Goal: Task Accomplishment & Management: Manage account settings

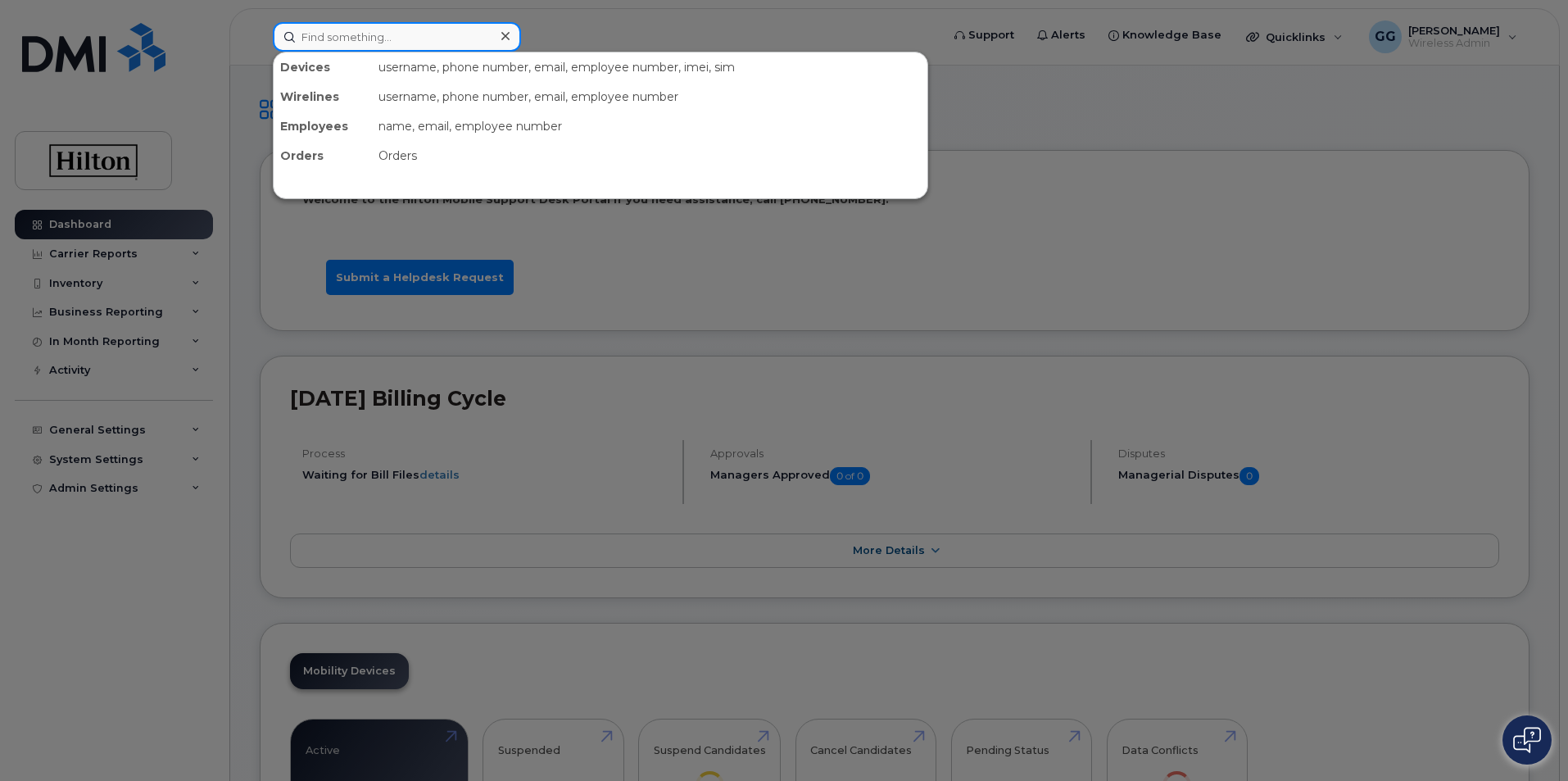
click at [364, 40] on input at bounding box center [396, 36] width 249 height 30
type input "m"
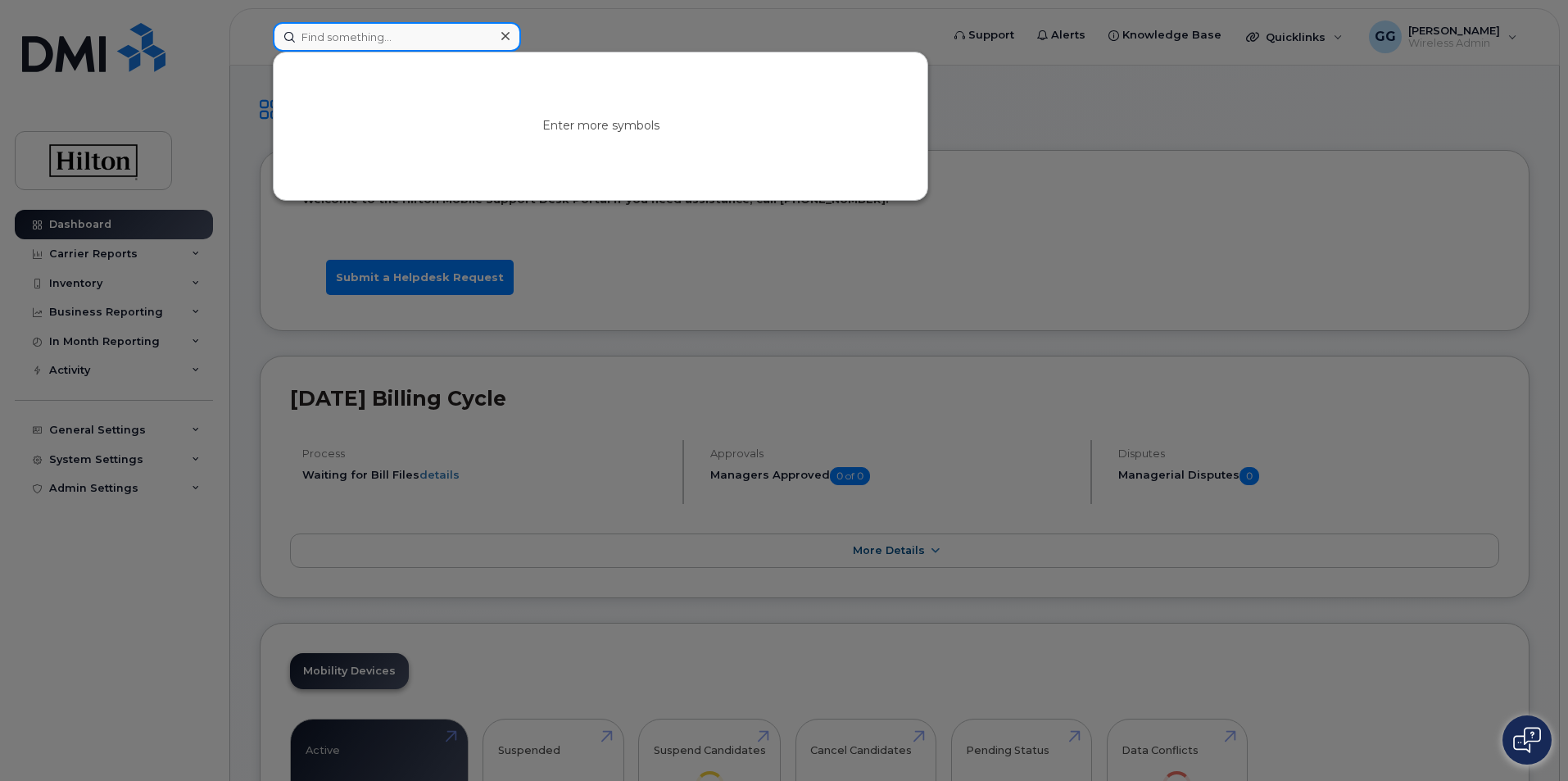
type input "6"
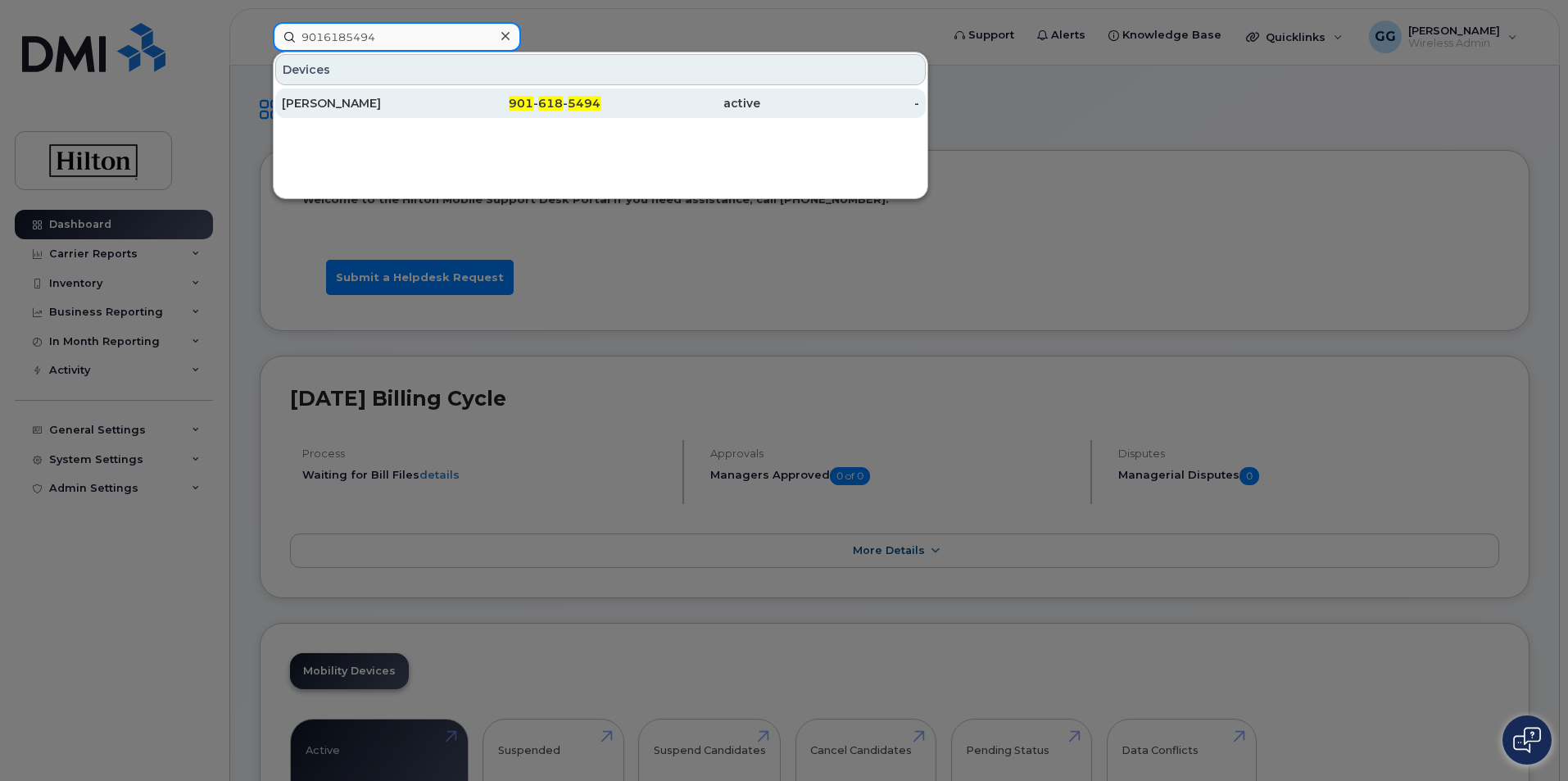
type input "9016185494"
click at [583, 96] on div "901 - 618 - 5494" at bounding box center [522, 103] width 160 height 16
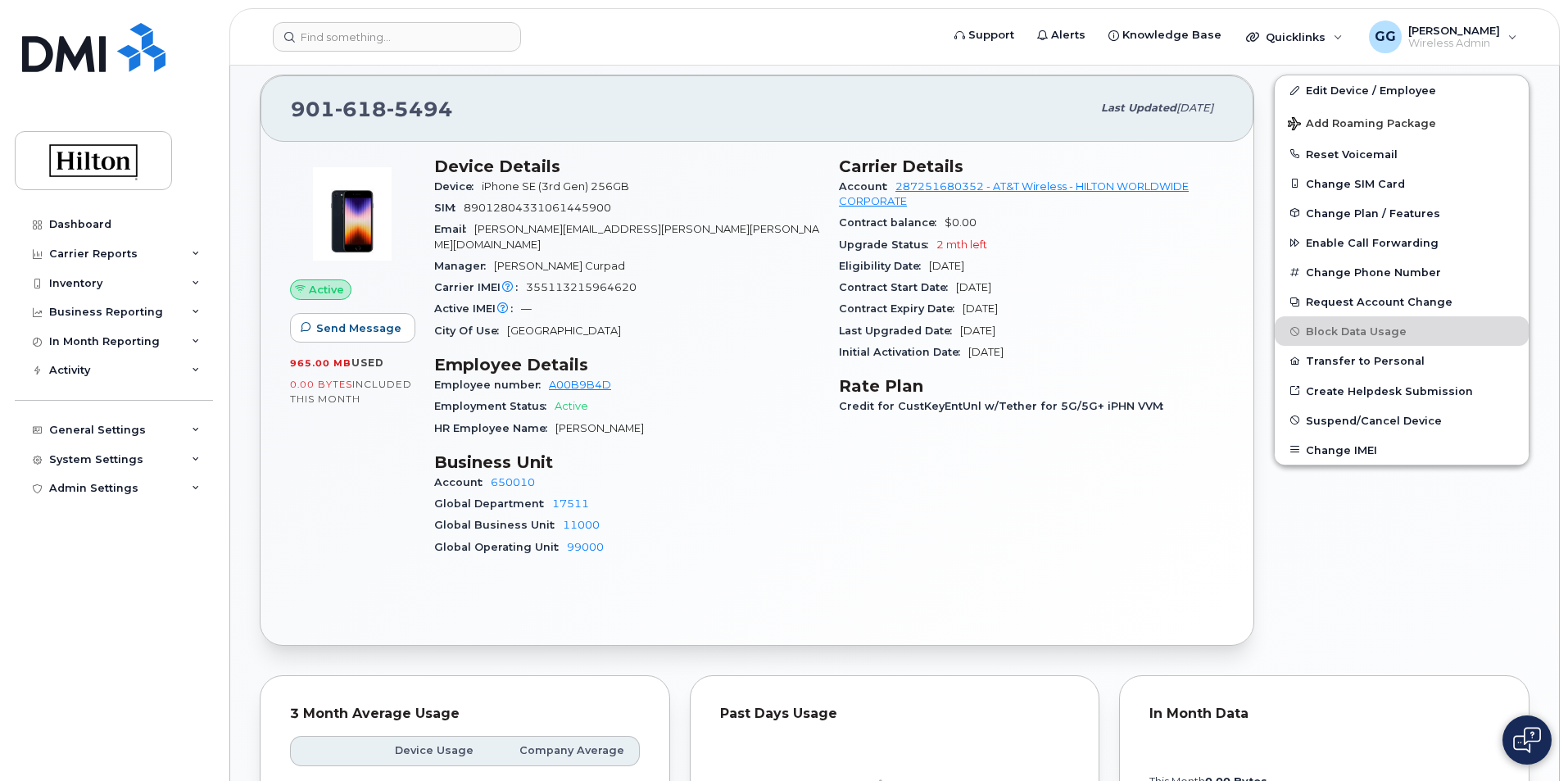
scroll to position [246, 0]
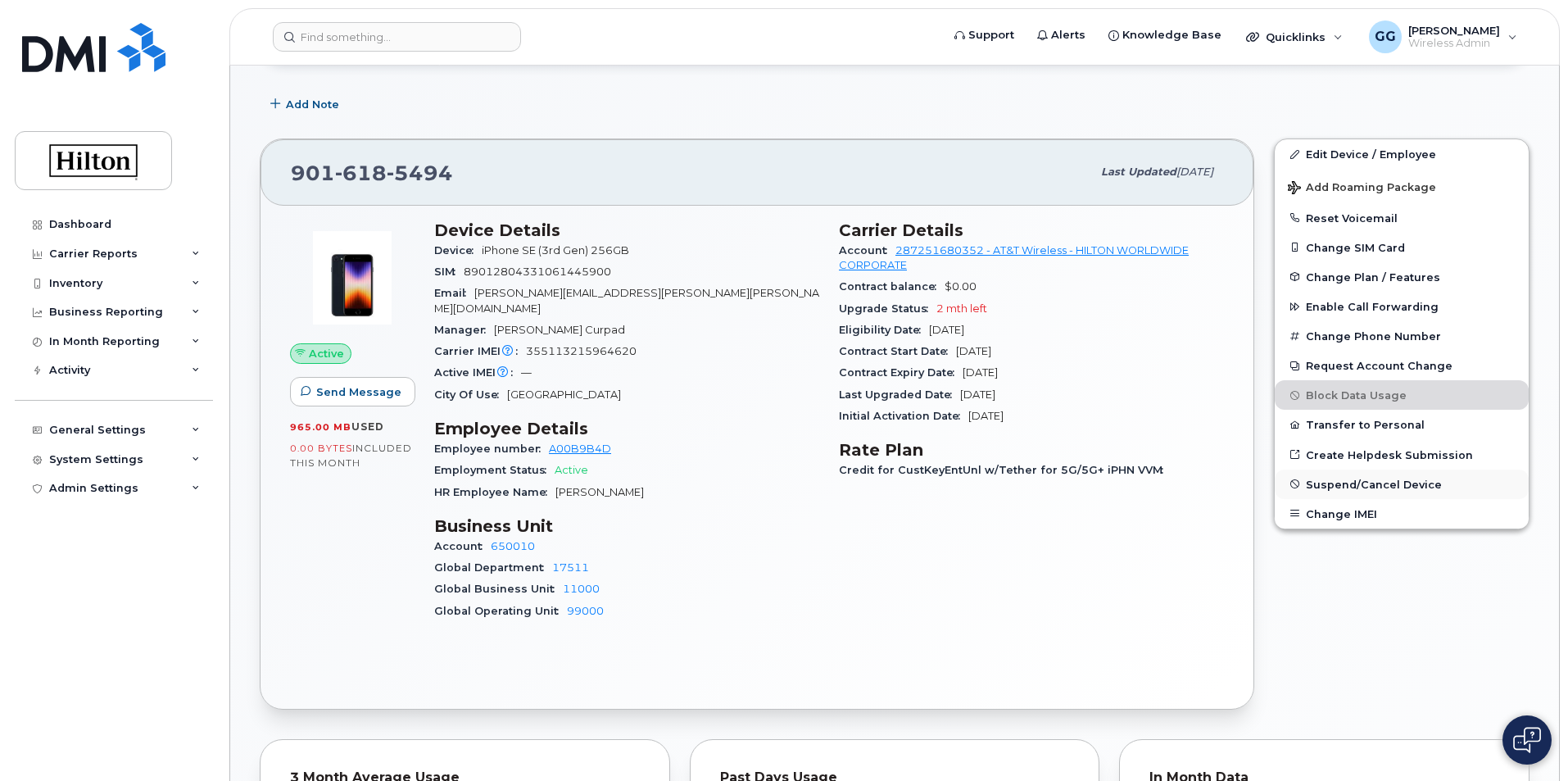
click at [1391, 482] on span "Suspend/Cancel Device" at bounding box center [1374, 483] width 136 height 12
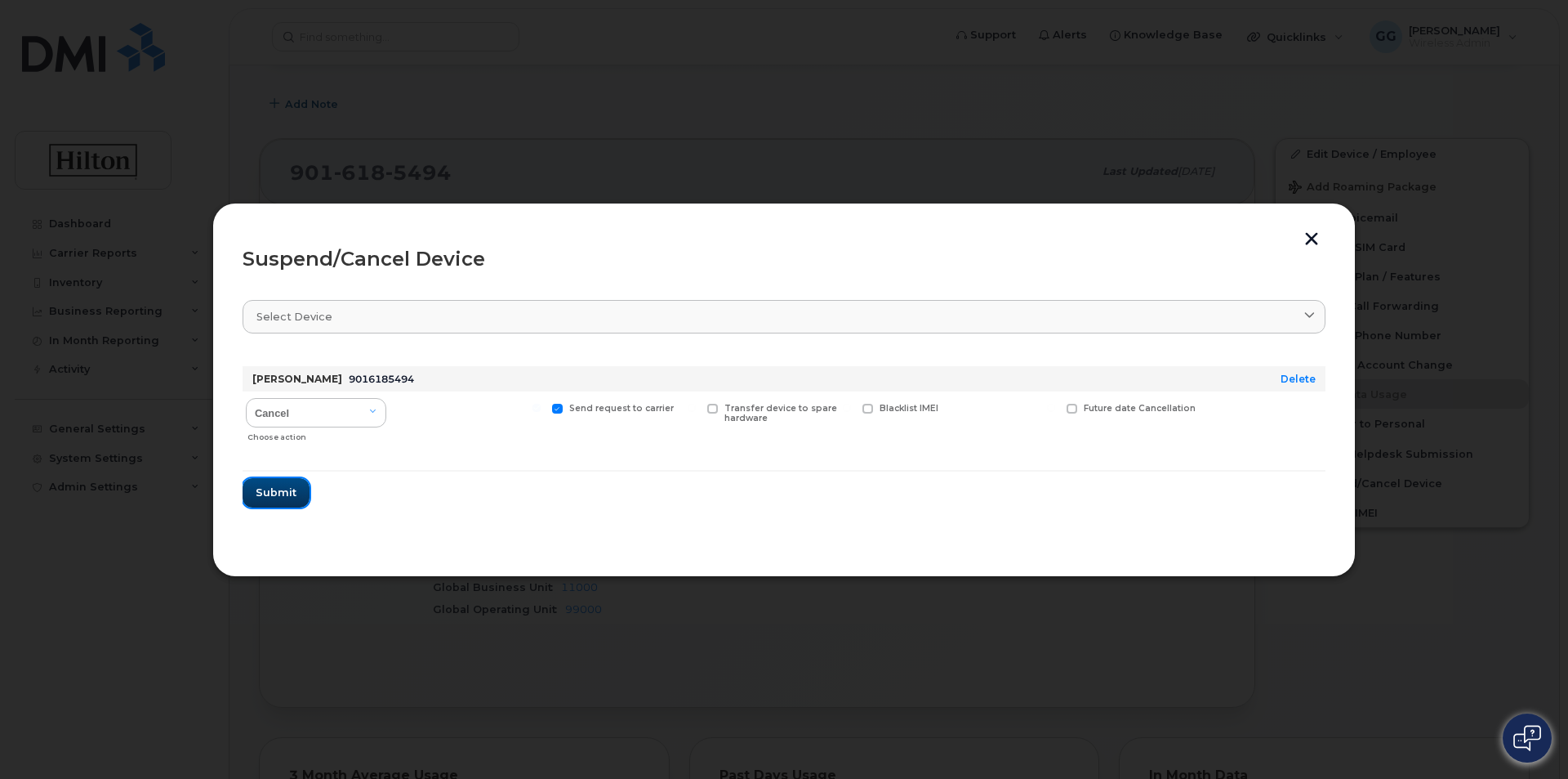
click at [289, 487] on span "Submit" at bounding box center [275, 492] width 41 height 15
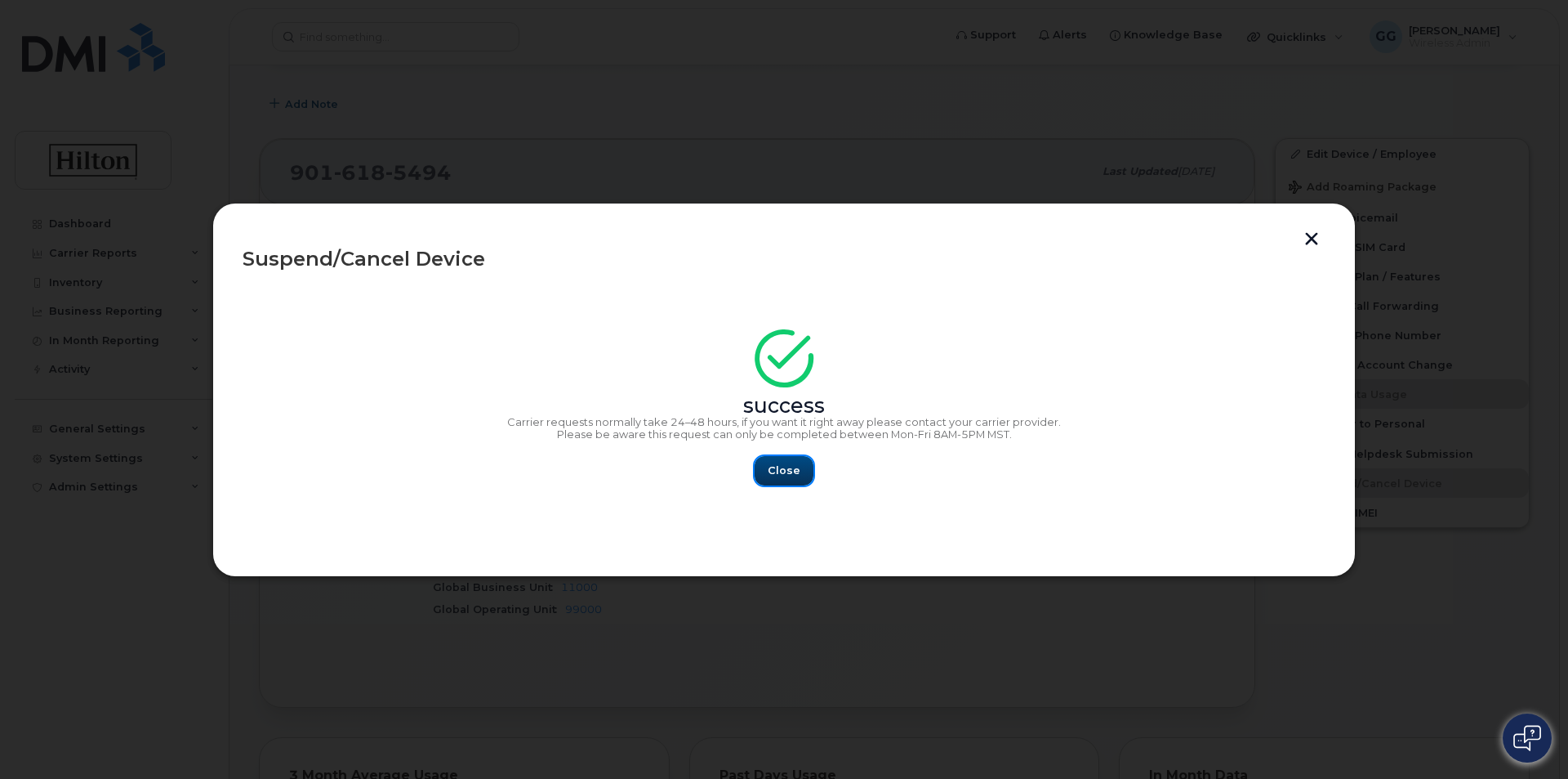
click at [788, 461] on button "Close" at bounding box center [784, 470] width 59 height 29
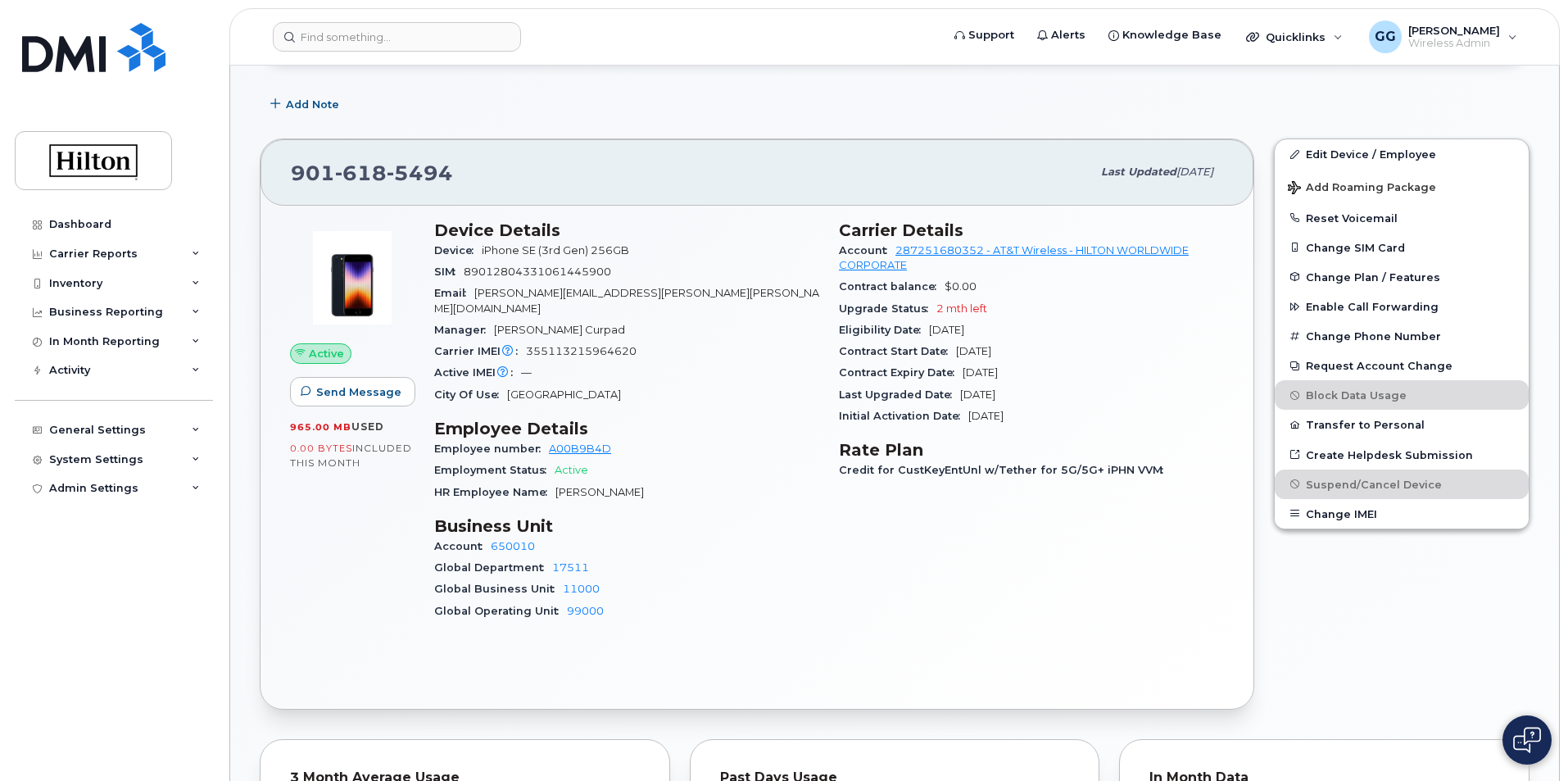
click at [337, 19] on header "Support Alerts Knowledge Base Quicklinks Suspend / Cancel Device Change SIM Car…" at bounding box center [895, 37] width 1331 height 57
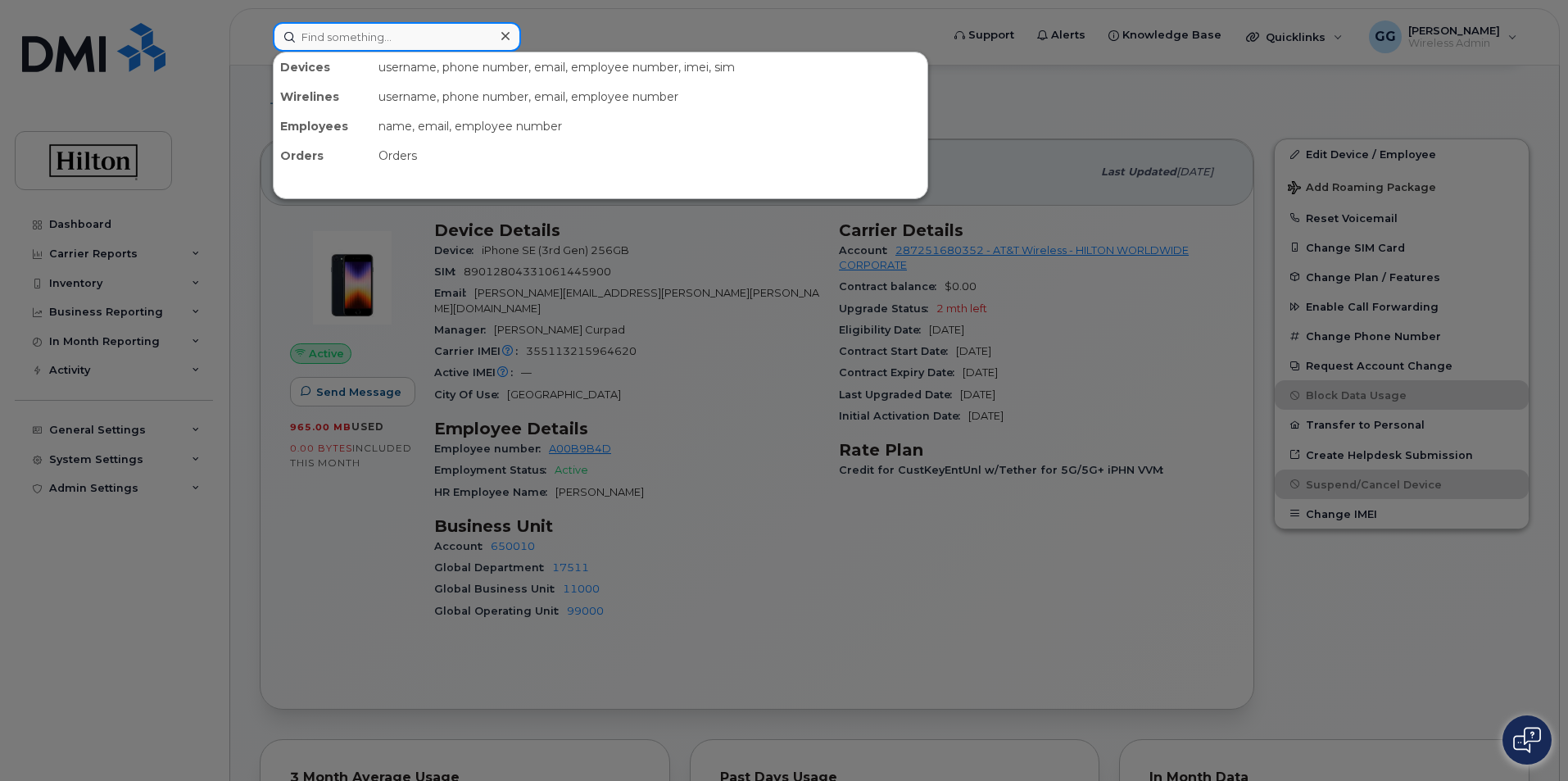
click at [333, 31] on input at bounding box center [396, 36] width 249 height 30
paste input "504-255-3231"
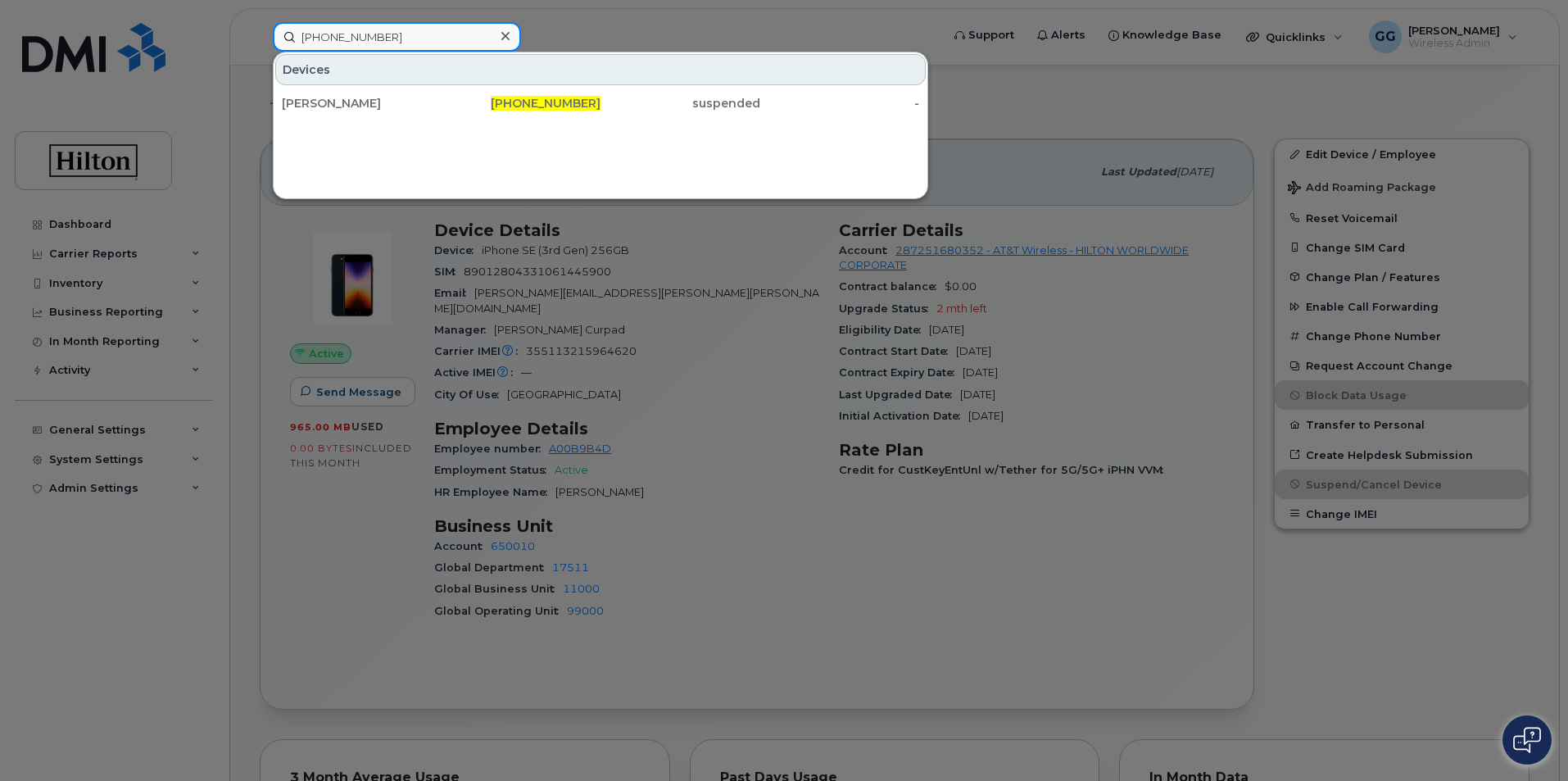
type input "504-255-3231"
